Goal: Transaction & Acquisition: Purchase product/service

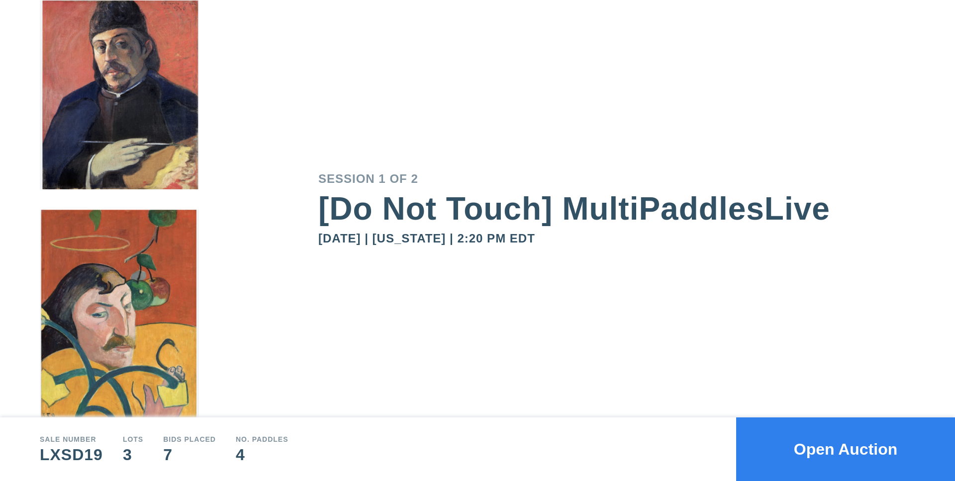
click at [849, 452] on button "Open Auction" at bounding box center [845, 450] width 219 height 64
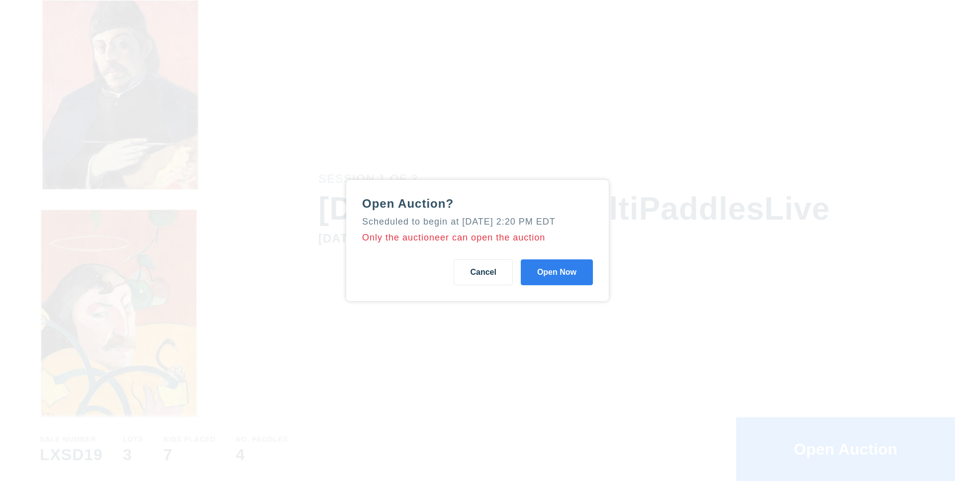
drag, startPoint x: 567, startPoint y: 282, endPoint x: 625, endPoint y: 284, distance: 57.2
click at [567, 282] on button "Open Now" at bounding box center [557, 273] width 72 height 26
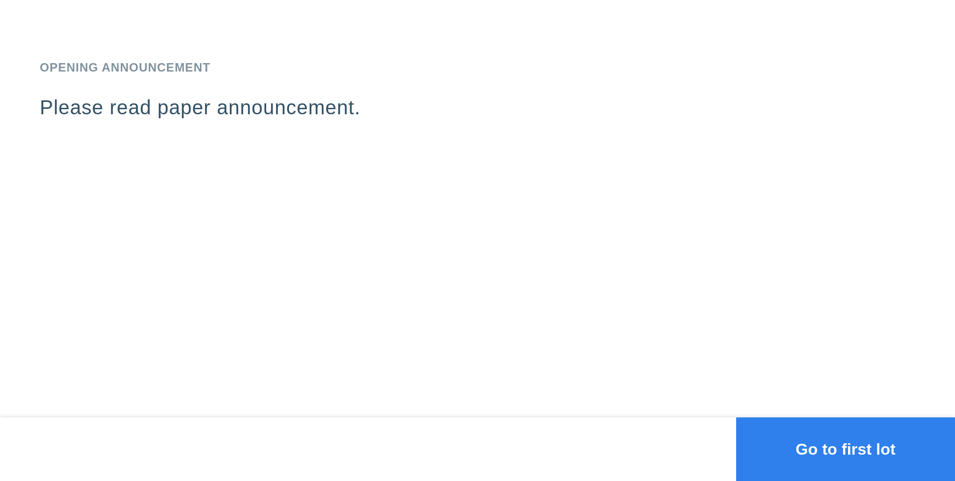
click at [823, 452] on button "Go to first lot" at bounding box center [845, 450] width 219 height 64
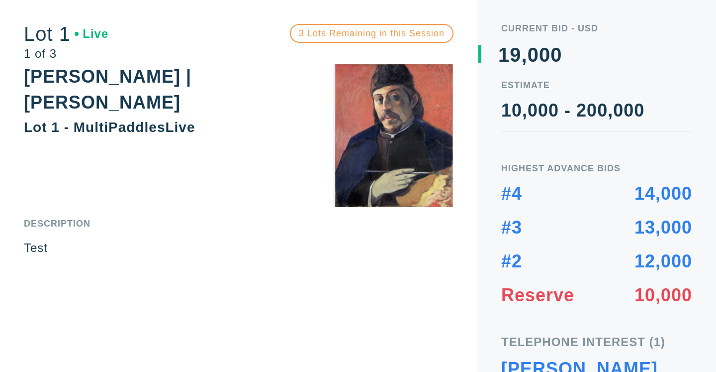
scroll to position [30, 0]
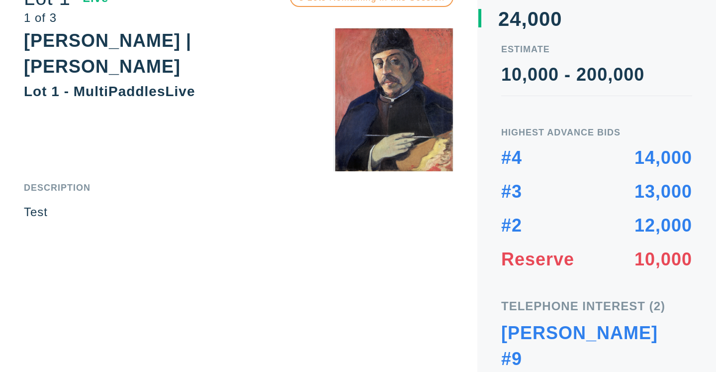
scroll to position [56, 0]
